Goal: Book appointment/travel/reservation

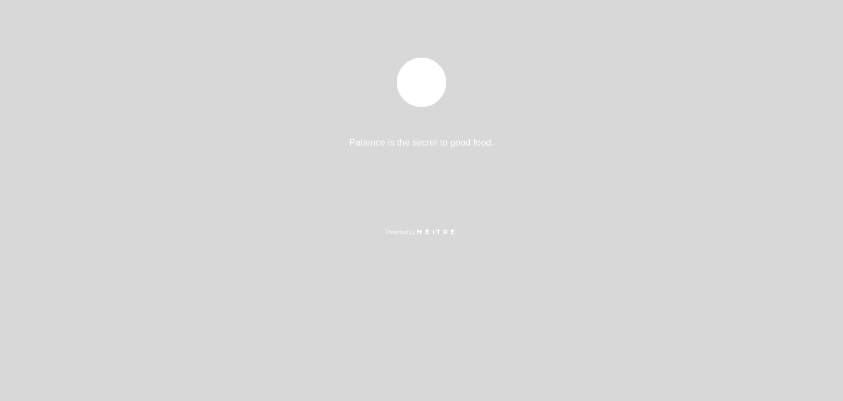
select select "es"
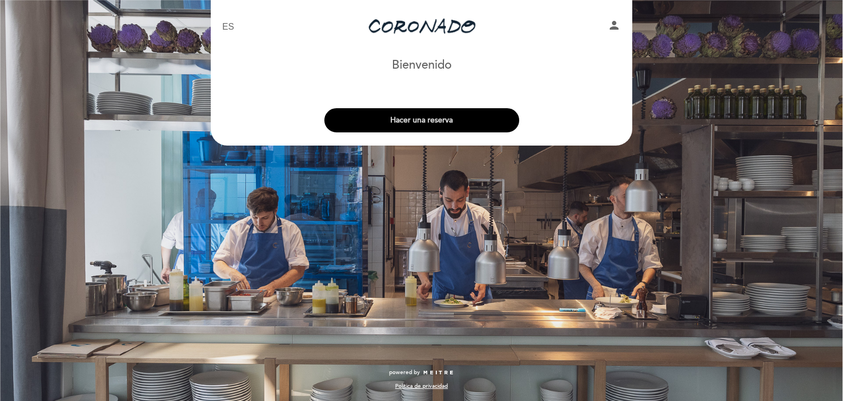
click at [473, 120] on button "Hacer una reserva" at bounding box center [421, 120] width 195 height 24
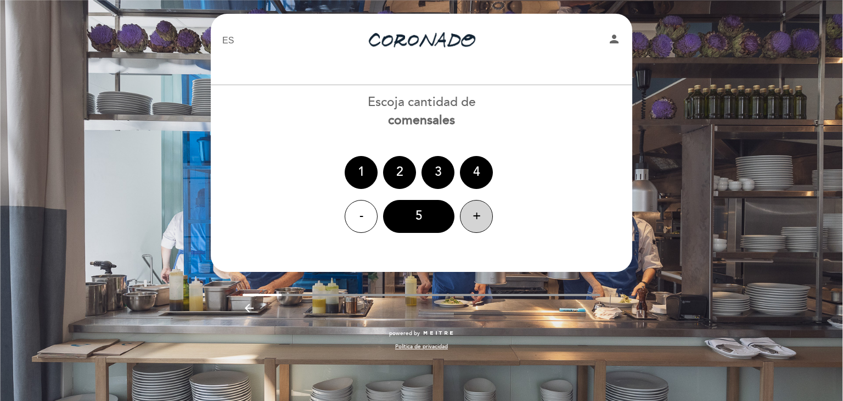
click at [472, 207] on div "+" at bounding box center [476, 216] width 33 height 33
click at [442, 214] on div "9" at bounding box center [418, 216] width 71 height 33
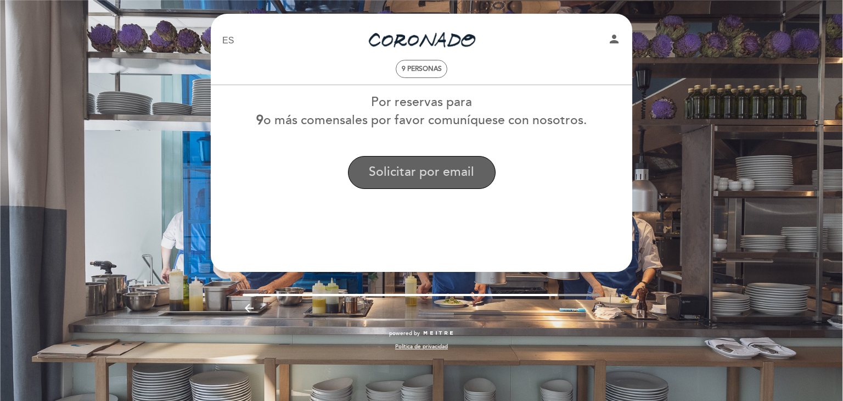
click at [453, 171] on button "Solicitar por email" at bounding box center [422, 172] width 148 height 33
click at [409, 167] on button "Solicitar por email" at bounding box center [422, 172] width 148 height 33
click at [411, 179] on button "Solicitar por email" at bounding box center [422, 172] width 148 height 33
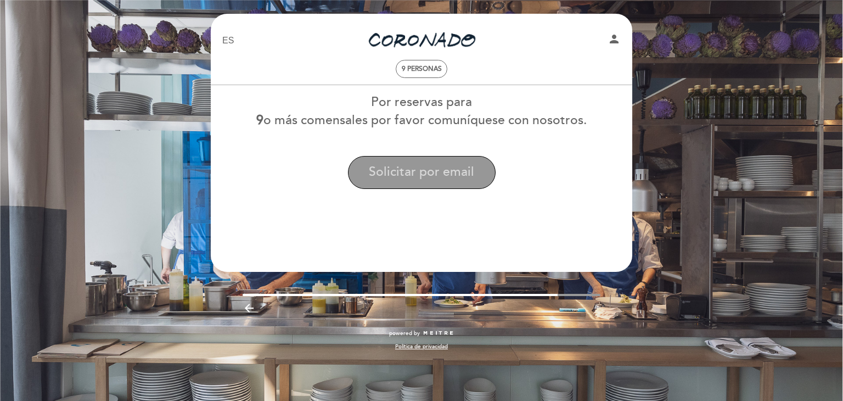
click at [411, 179] on button "Solicitar por email" at bounding box center [422, 172] width 148 height 33
